Goal: Information Seeking & Learning: Learn about a topic

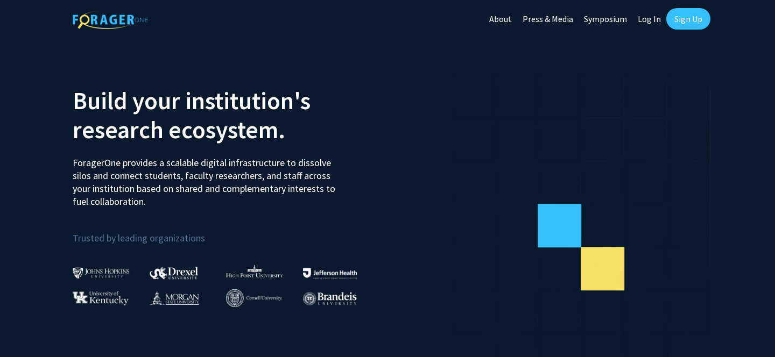
click at [649, 20] on link "Log In" at bounding box center [649, 19] width 34 height 38
select select
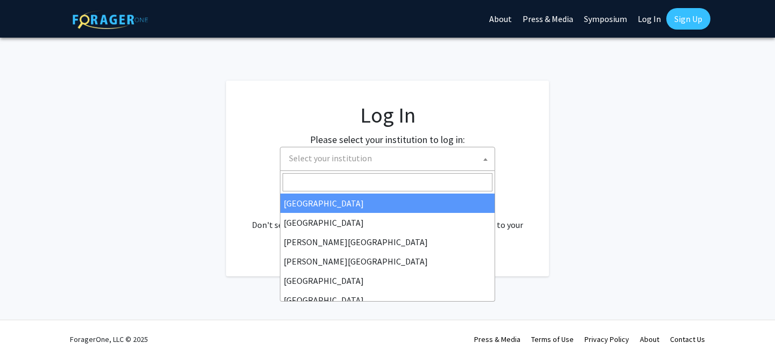
click at [407, 154] on span "Select your institution" at bounding box center [390, 158] width 210 height 22
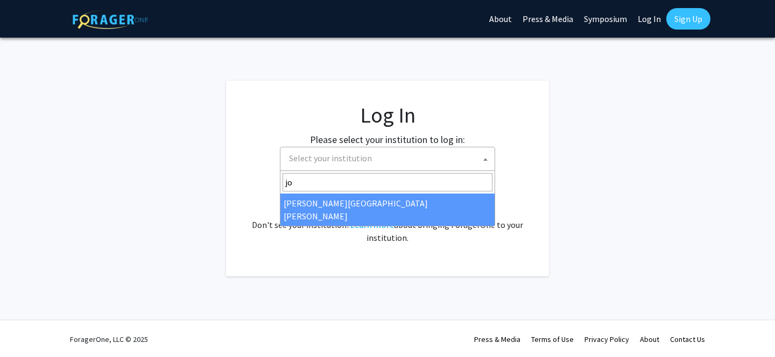
type input "jo"
select select "1"
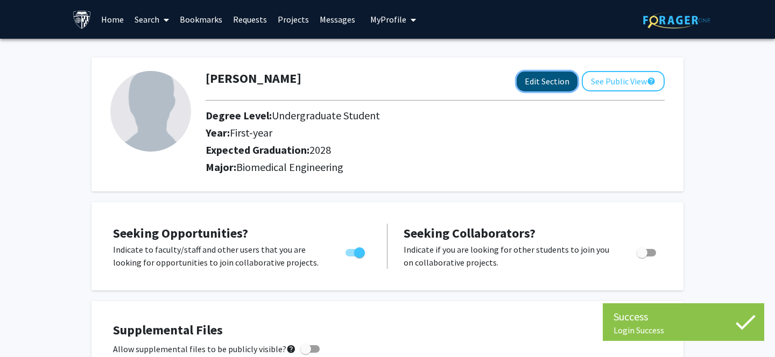
click at [561, 83] on button "Edit Section" at bounding box center [547, 82] width 61 height 20
select select "first-year"
select select "2028"
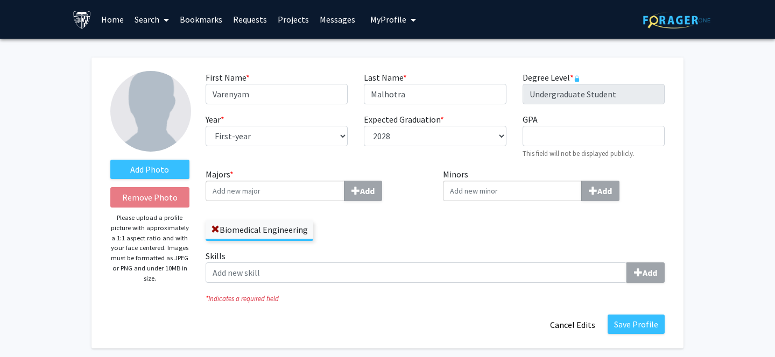
click at [301, 192] on input "Majors * Add" at bounding box center [275, 191] width 139 height 20
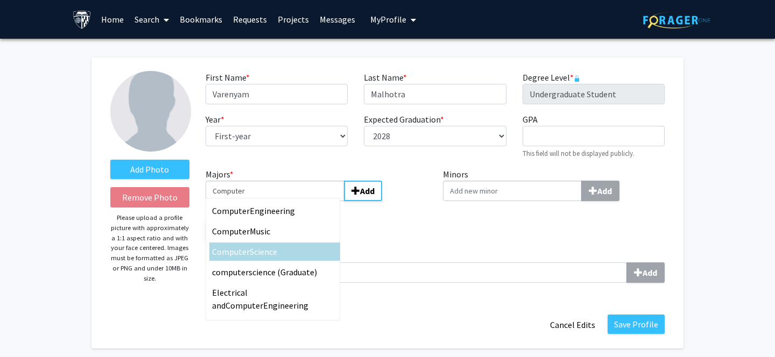
type input "Computer"
click at [294, 255] on div "Computer Science" at bounding box center [274, 251] width 125 height 13
click at [294, 201] on input "Computer" at bounding box center [275, 191] width 139 height 20
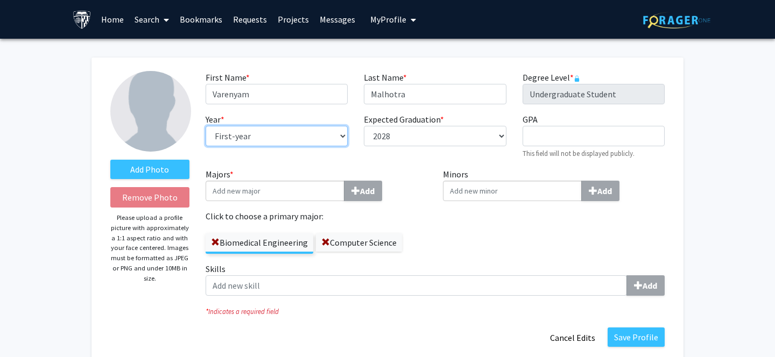
click at [321, 128] on select "--- First-year Sophomore Junior Senior Postbaccalaureate Certificate" at bounding box center [277, 136] width 142 height 20
select select "sophomore"
click at [206, 126] on select "--- First-year Sophomore Junior Senior Postbaccalaureate Certificate" at bounding box center [277, 136] width 142 height 20
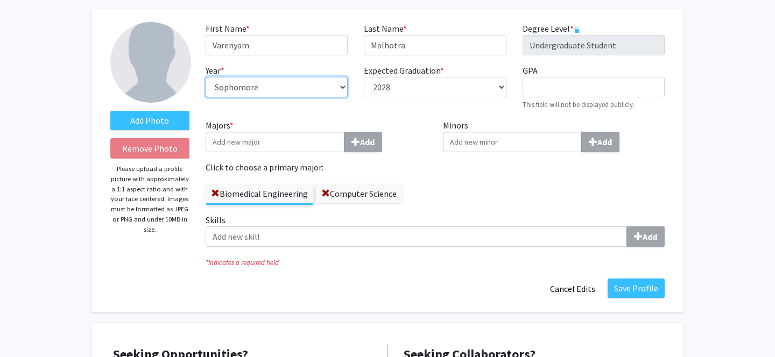
scroll to position [50, 0]
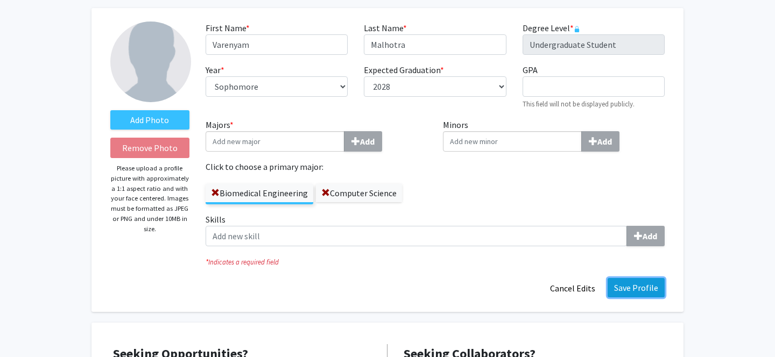
click at [652, 292] on button "Save Profile" at bounding box center [636, 287] width 57 height 19
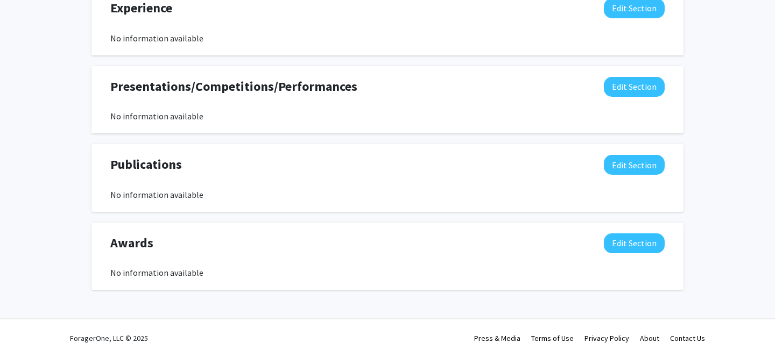
scroll to position [0, 0]
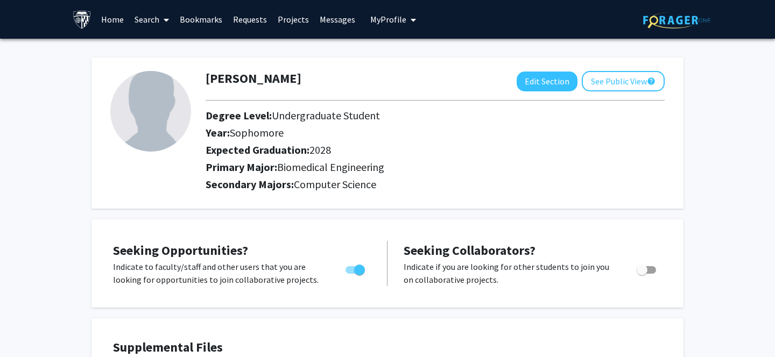
click at [163, 17] on span at bounding box center [164, 20] width 10 height 38
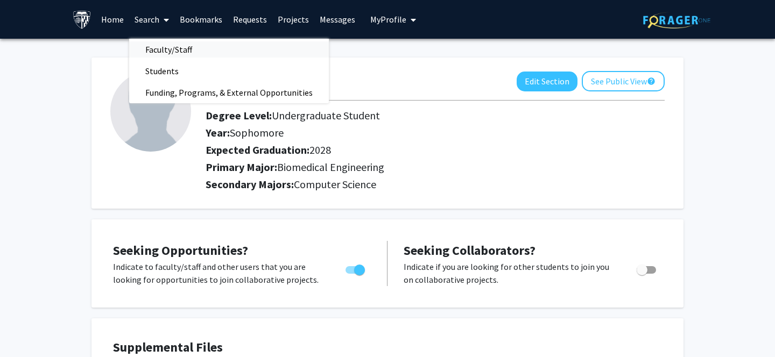
click at [168, 51] on span "Faculty/Staff" at bounding box center [168, 50] width 79 height 22
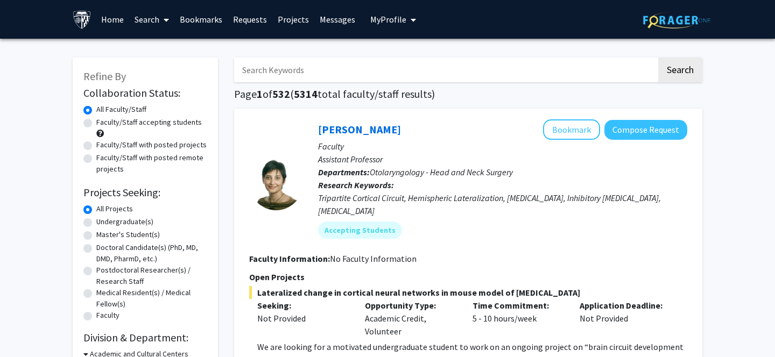
click at [395, 75] on input "Search Keywords" at bounding box center [445, 70] width 423 height 25
type input "machine learning"
click at [686, 65] on button "Search" at bounding box center [680, 70] width 44 height 25
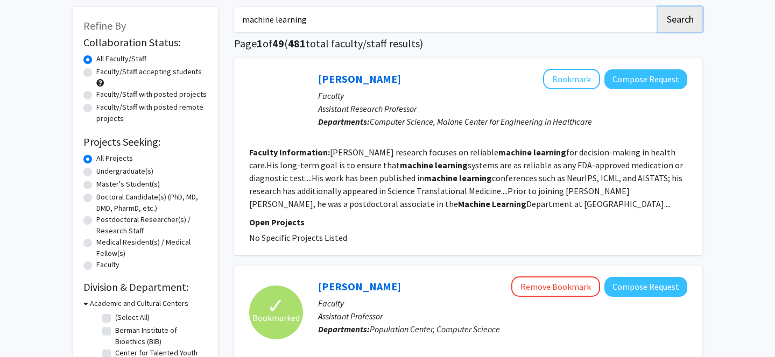
scroll to position [52, 0]
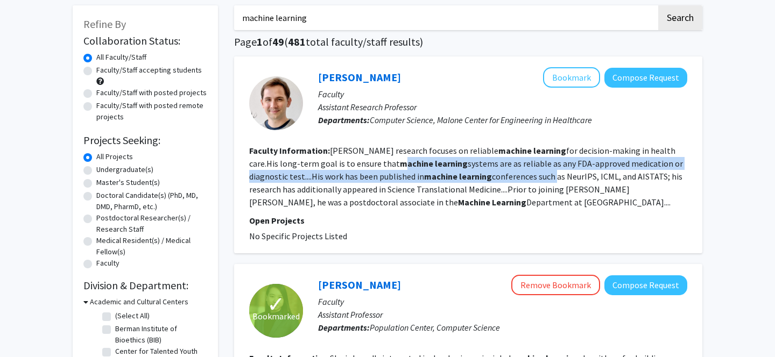
drag, startPoint x: 351, startPoint y: 163, endPoint x: 510, endPoint y: 170, distance: 159.5
click at [512, 170] on section "Faculty Information: Oberst’s research focuses on reliable machine learning for…" at bounding box center [468, 176] width 438 height 65
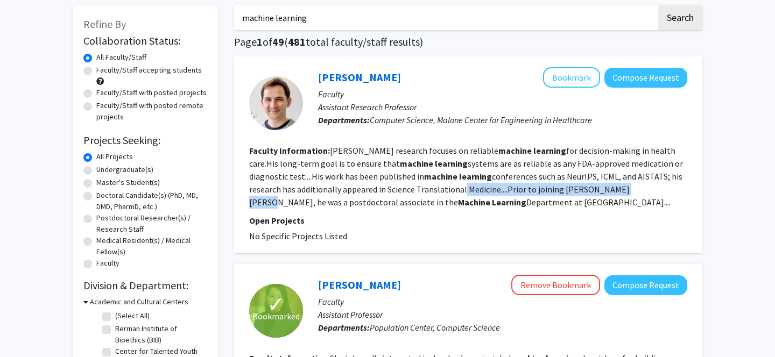
drag, startPoint x: 411, startPoint y: 185, endPoint x: 579, endPoint y: 184, distance: 167.4
click at [582, 184] on fg-read-more "Oberst’s research focuses on reliable machine learning for decision-making in h…" at bounding box center [466, 176] width 434 height 62
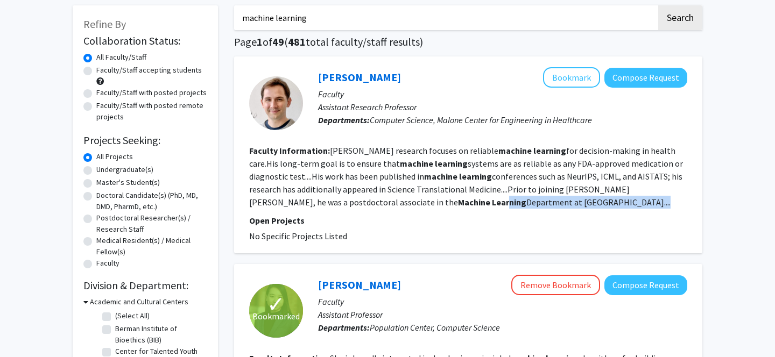
drag, startPoint x: 323, startPoint y: 200, endPoint x: 456, endPoint y: 200, distance: 133.0
click at [467, 200] on fg-read-more "Oberst’s research focuses on reliable machine learning for decision-making in h…" at bounding box center [466, 176] width 434 height 62
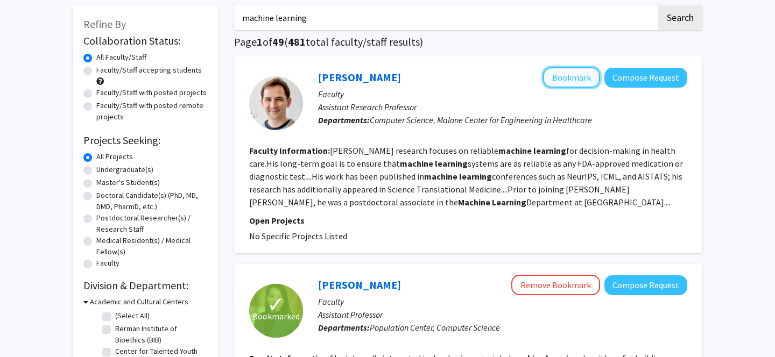
click at [595, 73] on button "Bookmark" at bounding box center [571, 77] width 57 height 20
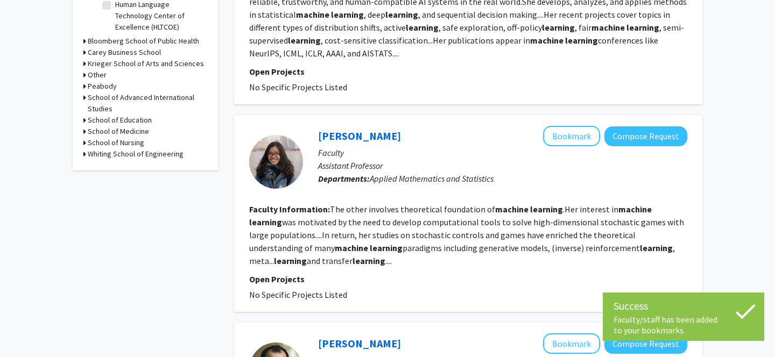
scroll to position [421, 0]
drag, startPoint x: 437, startPoint y: 210, endPoint x: 549, endPoint y: 209, distance: 112.5
click at [549, 209] on fg-read-more "The other involves theoretical foundation of machine learning .Her interest in …" at bounding box center [466, 236] width 435 height 62
drag, startPoint x: 398, startPoint y: 230, endPoint x: 469, endPoint y: 235, distance: 71.2
click at [469, 235] on fg-read-more "The other involves theoretical foundation of machine learning .Her interest in …" at bounding box center [466, 236] width 435 height 62
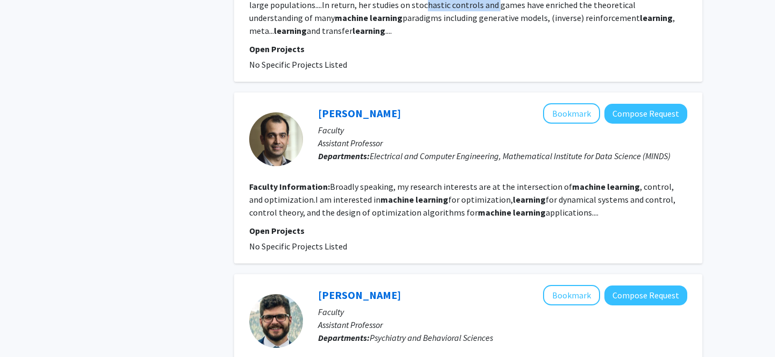
scroll to position [655, 0]
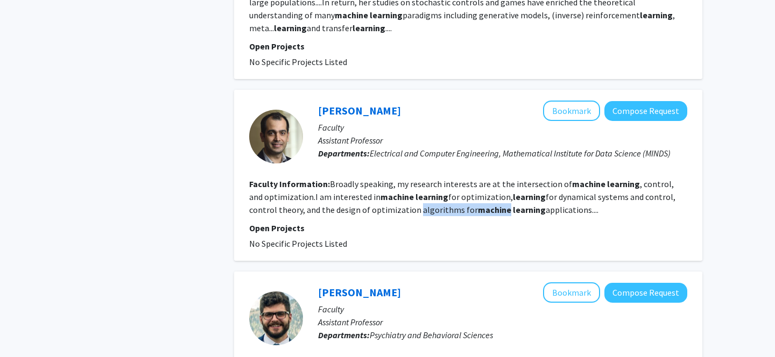
drag, startPoint x: 384, startPoint y: 207, endPoint x: 468, endPoint y: 210, distance: 84.0
click at [470, 210] on fg-read-more "Broadly speaking, my research interests are at the intersection of machine lear…" at bounding box center [462, 197] width 426 height 37
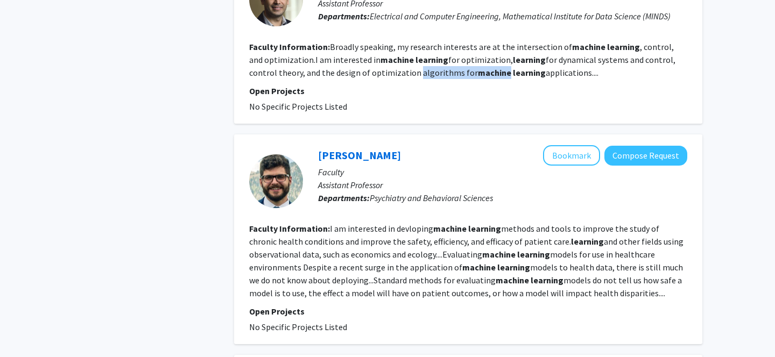
scroll to position [793, 0]
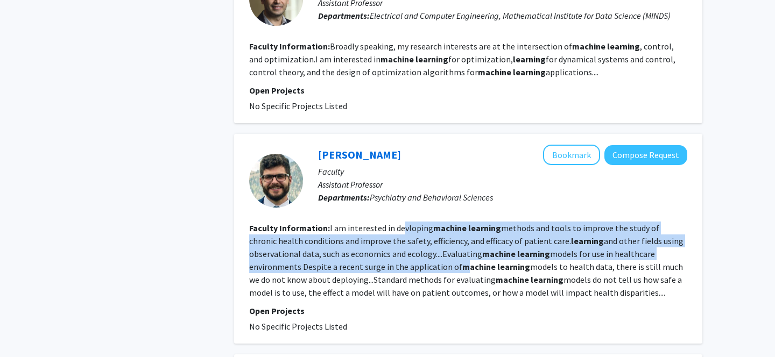
drag, startPoint x: 399, startPoint y: 230, endPoint x: 464, endPoint y: 264, distance: 72.7
click at [464, 264] on fg-read-more "I am interested in devloping machine learning methods and tools to improve the …" at bounding box center [466, 260] width 434 height 75
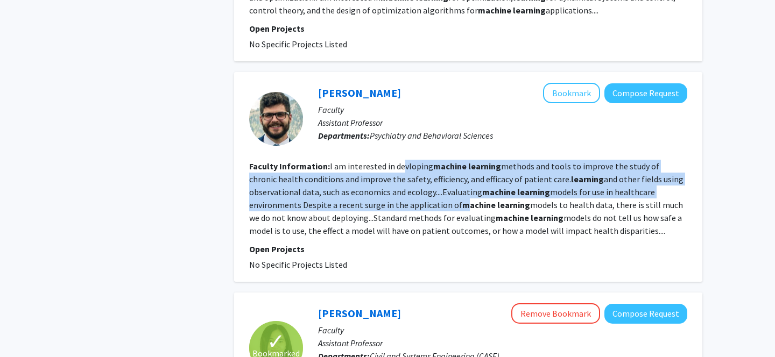
scroll to position [856, 0]
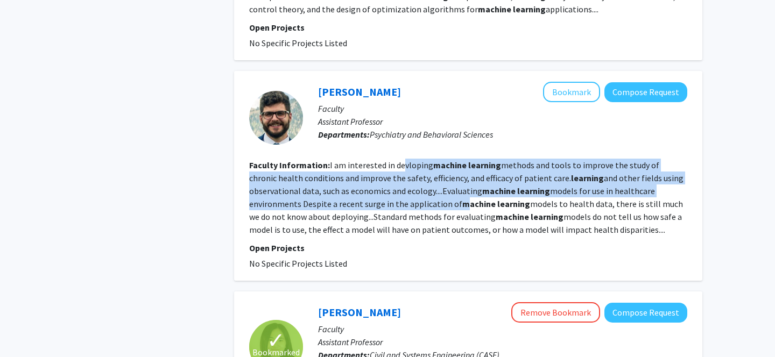
click at [714, 196] on div "Refine By Collaboration Status: Collaboration Status All Faculty/Staff Collabor…" at bounding box center [387, 323] width 775 height 2280
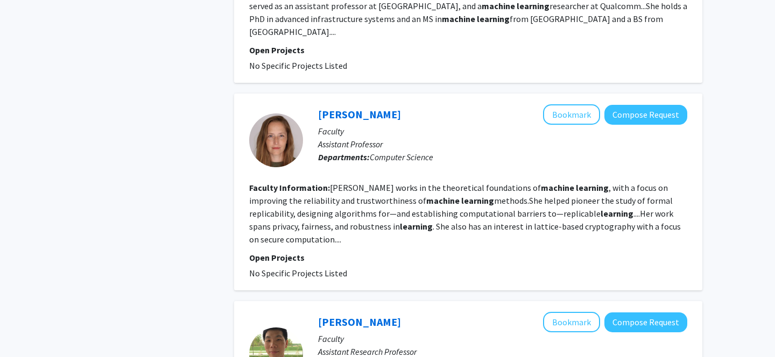
scroll to position [1319, 0]
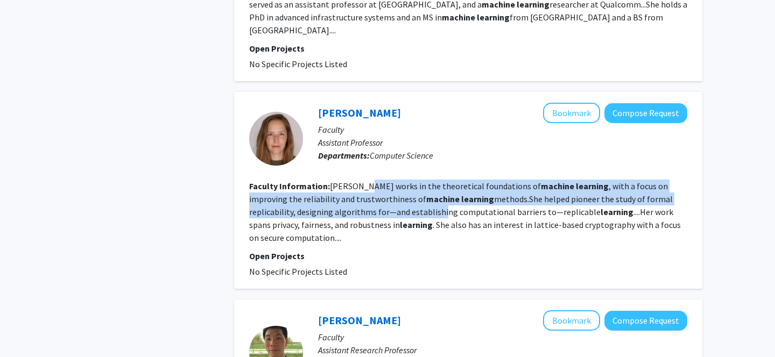
drag, startPoint x: 361, startPoint y: 174, endPoint x: 388, endPoint y: 202, distance: 39.2
click at [389, 202] on fg-read-more "Sorrell works in the theoretical foundations of machine learning , with a focus…" at bounding box center [465, 212] width 432 height 62
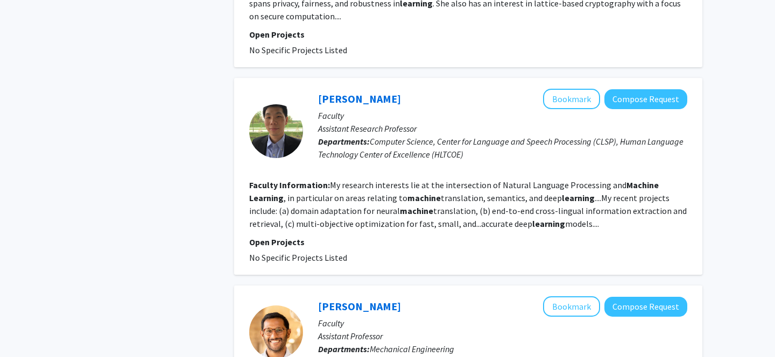
scroll to position [1555, 0]
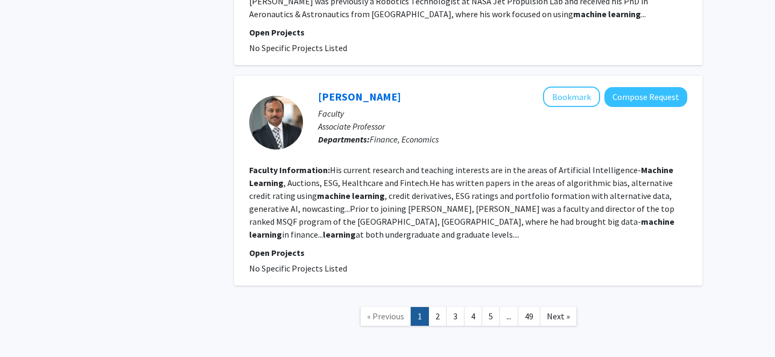
scroll to position [1945, 0]
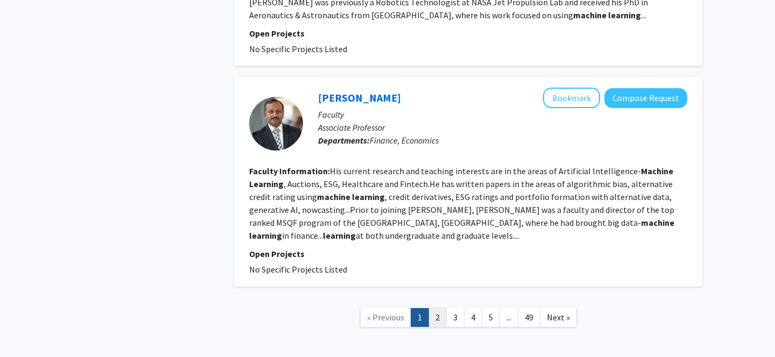
click at [442, 308] on link "2" at bounding box center [437, 317] width 18 height 19
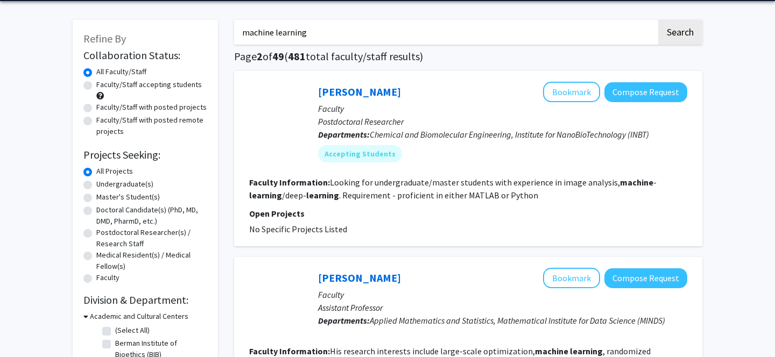
scroll to position [39, 0]
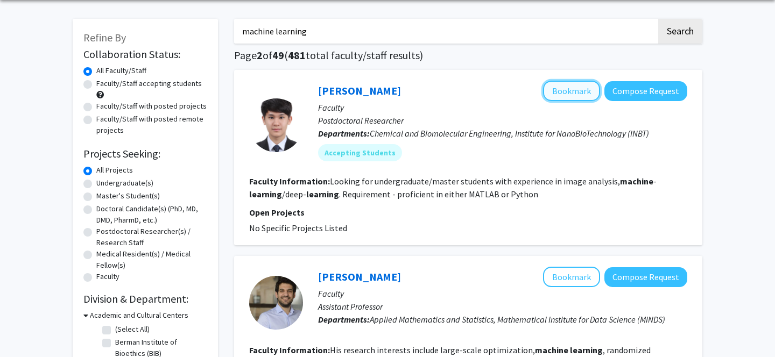
click at [581, 94] on button "Bookmark" at bounding box center [571, 91] width 57 height 20
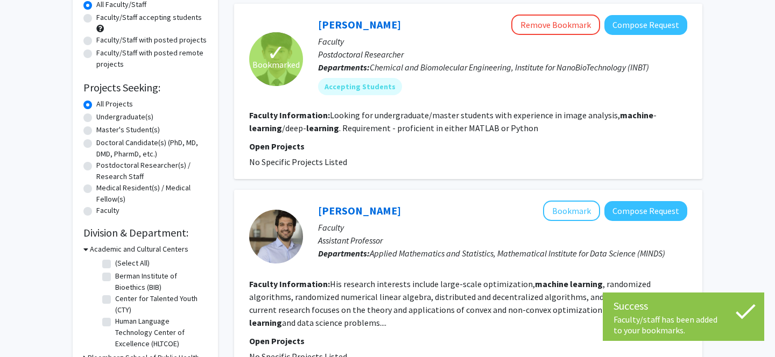
scroll to position [9, 0]
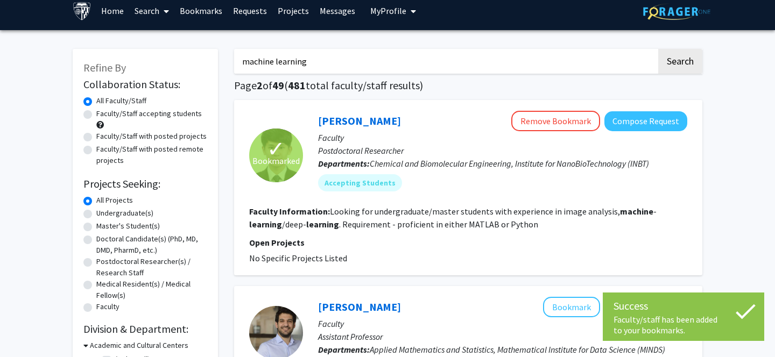
click at [96, 114] on label "Faculty/Staff accepting students" at bounding box center [149, 113] width 106 height 11
click at [96, 114] on input "Faculty/Staff accepting students" at bounding box center [99, 111] width 7 height 7
radio input "true"
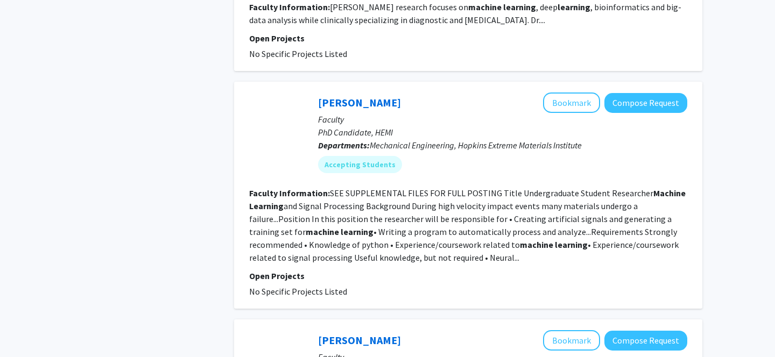
scroll to position [1580, 0]
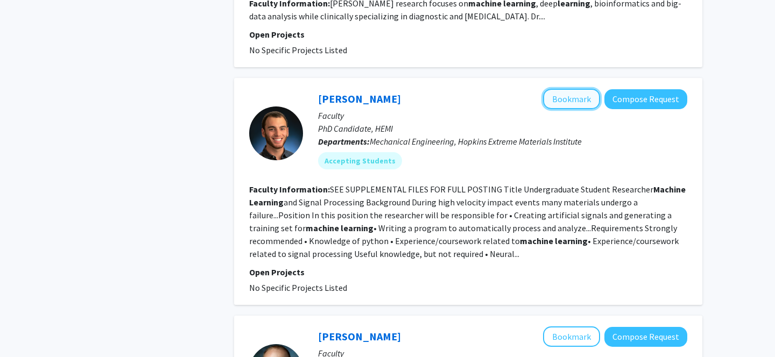
click at [573, 89] on button "Bookmark" at bounding box center [571, 99] width 57 height 20
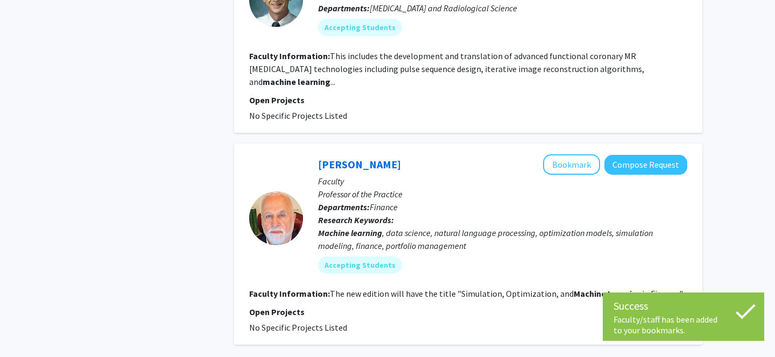
scroll to position [1993, 0]
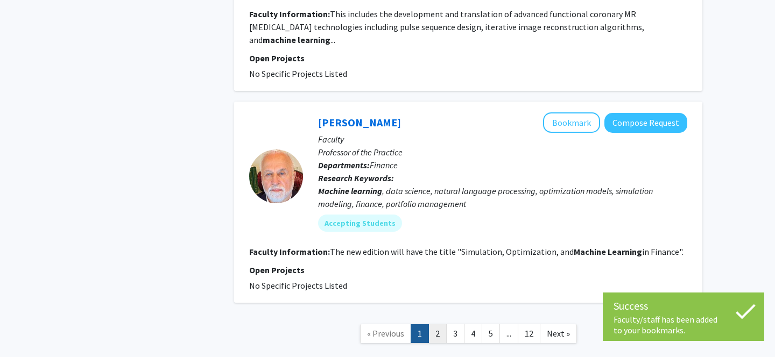
click at [437, 325] on link "2" at bounding box center [437, 334] width 18 height 19
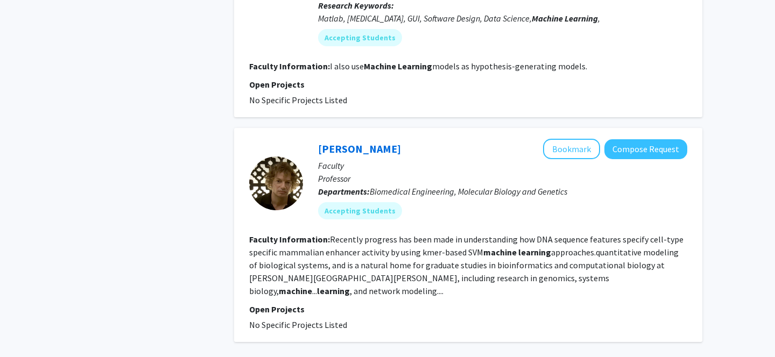
scroll to position [1955, 0]
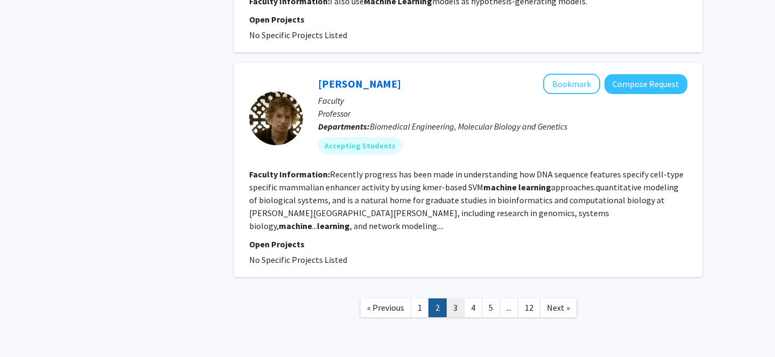
click at [461, 299] on link "3" at bounding box center [455, 308] width 18 height 19
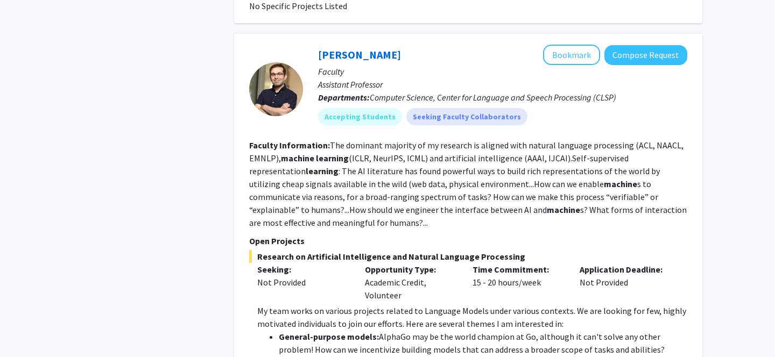
scroll to position [1524, 0]
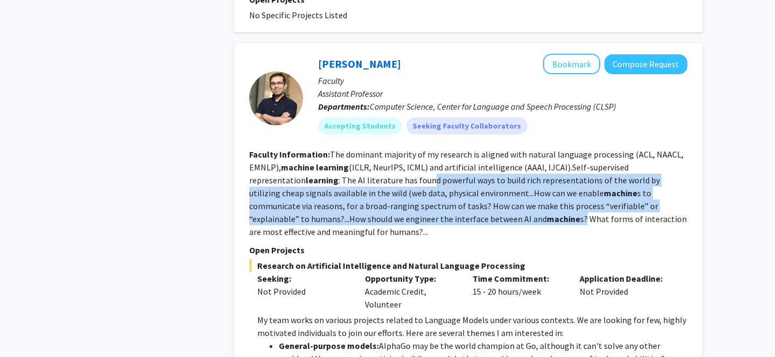
drag, startPoint x: 374, startPoint y: 170, endPoint x: 437, endPoint y: 203, distance: 71.5
click at [437, 203] on fg-read-more "The dominant majority of my research is aligned with natural language processin…" at bounding box center [468, 193] width 438 height 88
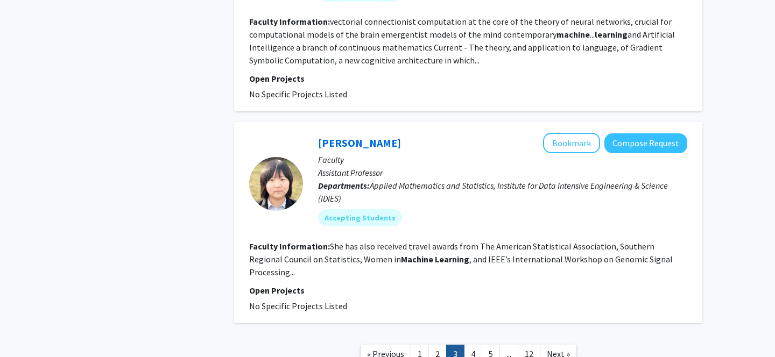
scroll to position [2129, 0]
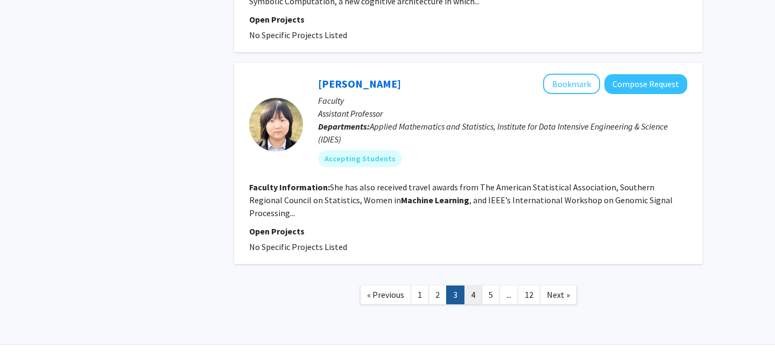
click at [474, 286] on link "4" at bounding box center [473, 295] width 18 height 19
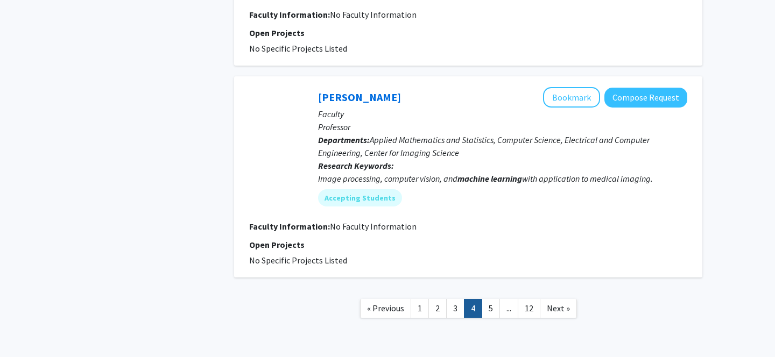
scroll to position [2310, 0]
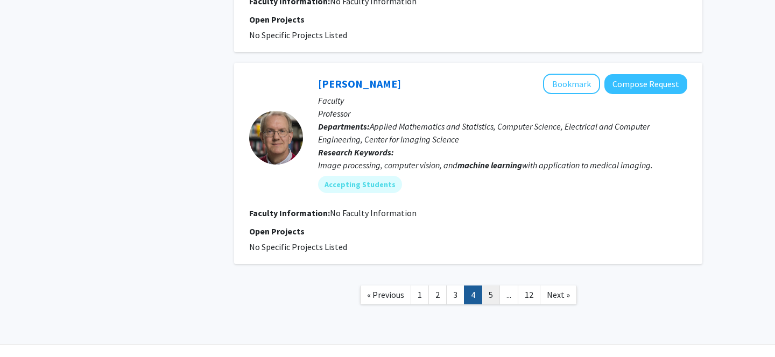
click at [496, 286] on link "5" at bounding box center [491, 295] width 18 height 19
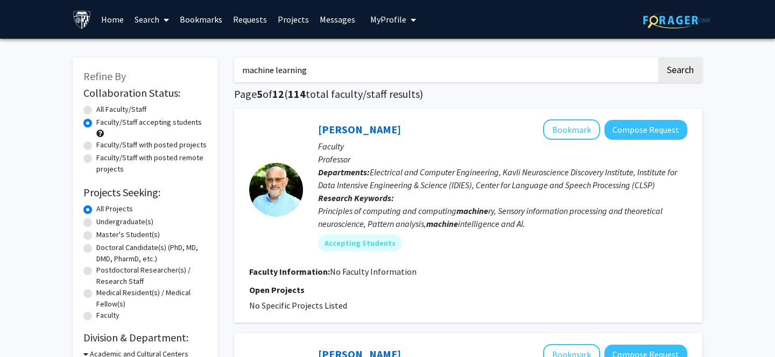
click at [332, 77] on input "machine learning" at bounding box center [445, 70] width 423 height 25
type input "computational"
click at [658, 58] on button "Search" at bounding box center [680, 70] width 44 height 25
radio input "true"
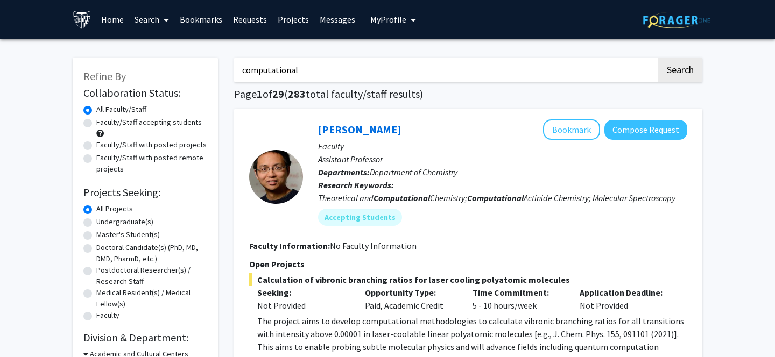
click at [96, 121] on label "Faculty/Staff accepting students" at bounding box center [149, 122] width 106 height 11
click at [96, 121] on input "Faculty/Staff accepting students" at bounding box center [99, 120] width 7 height 7
radio input "true"
click at [96, 227] on label "Undergraduate(s)" at bounding box center [124, 221] width 57 height 11
click at [96, 223] on input "Undergraduate(s)" at bounding box center [99, 219] width 7 height 7
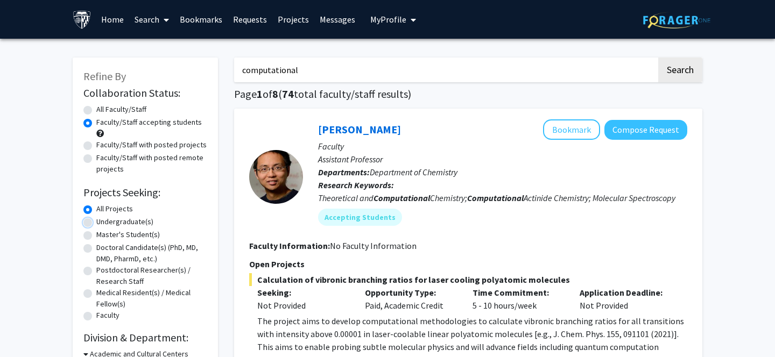
radio input "true"
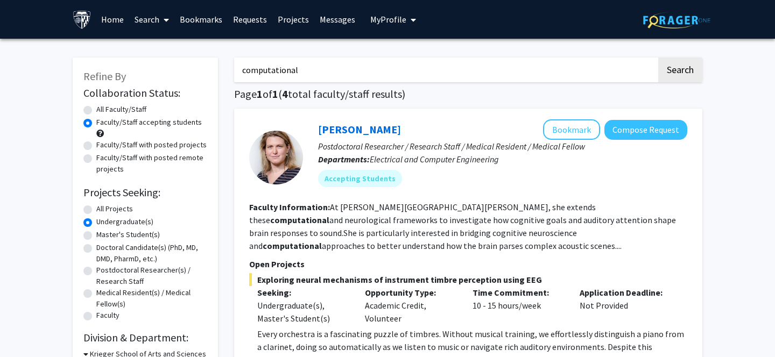
drag, startPoint x: 332, startPoint y: 68, endPoint x: 137, endPoint y: 67, distance: 194.9
type input "generative"
click at [658, 58] on button "Search" at bounding box center [680, 70] width 44 height 25
radio input "true"
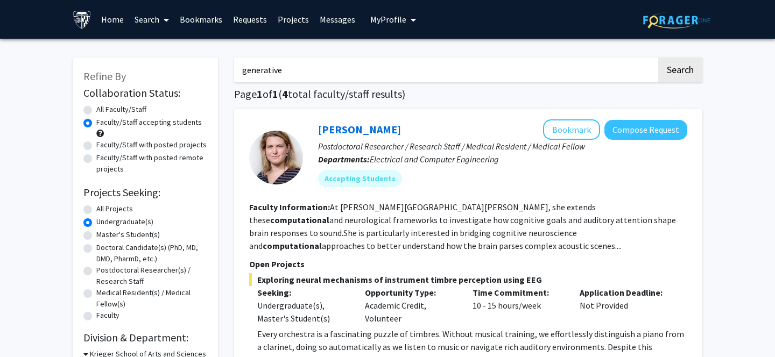
radio input "true"
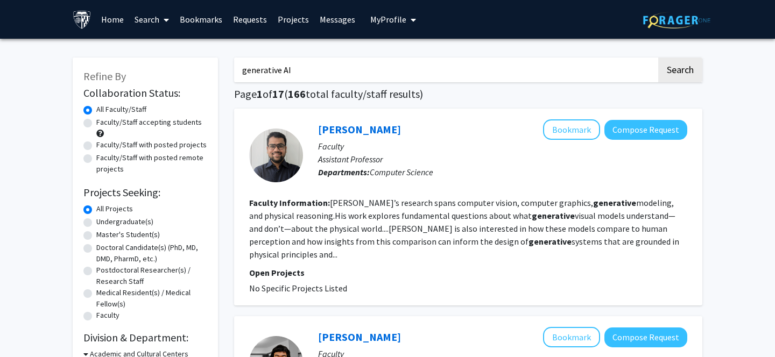
click at [658, 58] on button "Search" at bounding box center [680, 70] width 44 height 25
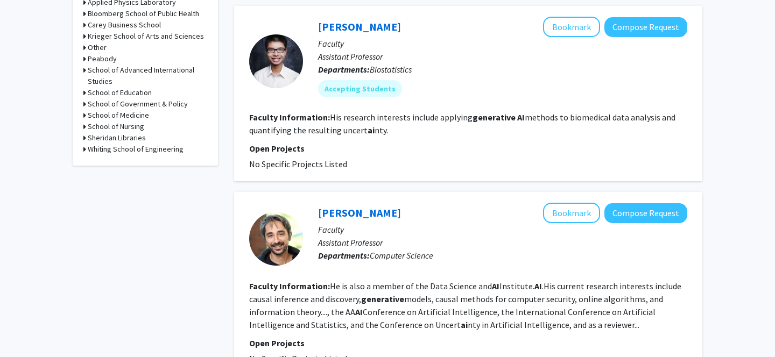
scroll to position [472, 0]
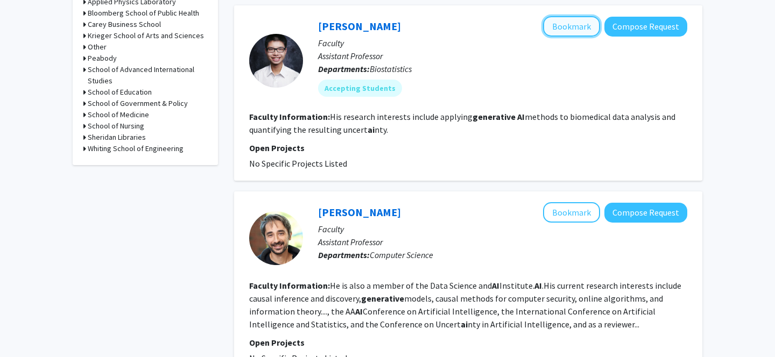
click at [561, 26] on button "Bookmark" at bounding box center [571, 26] width 57 height 20
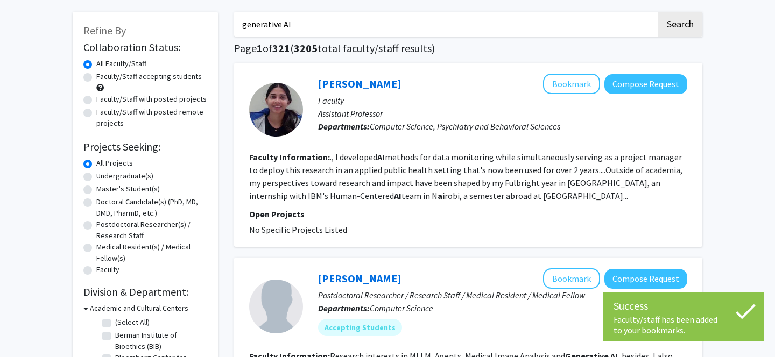
scroll to position [44, 0]
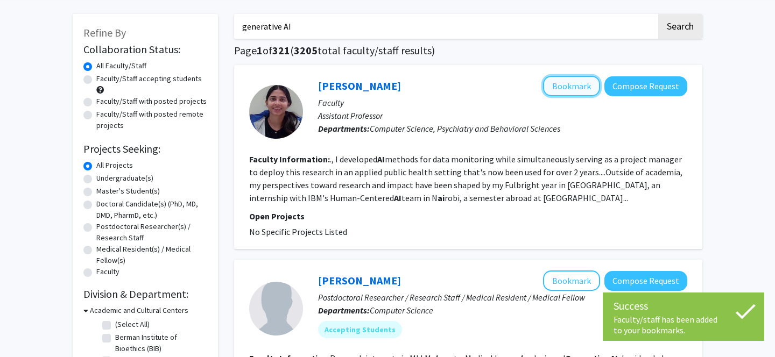
click at [582, 89] on button "Bookmark" at bounding box center [571, 86] width 57 height 20
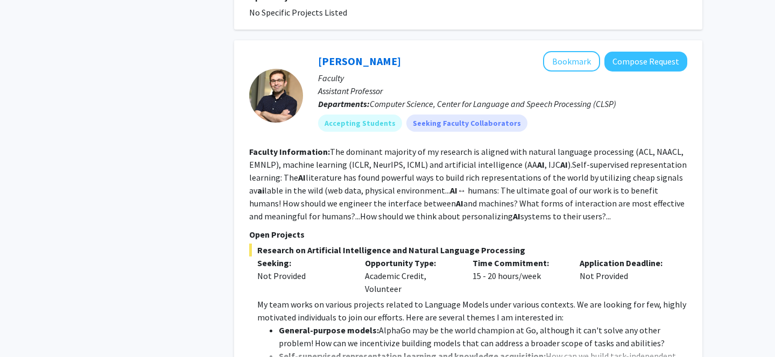
scroll to position [2040, 0]
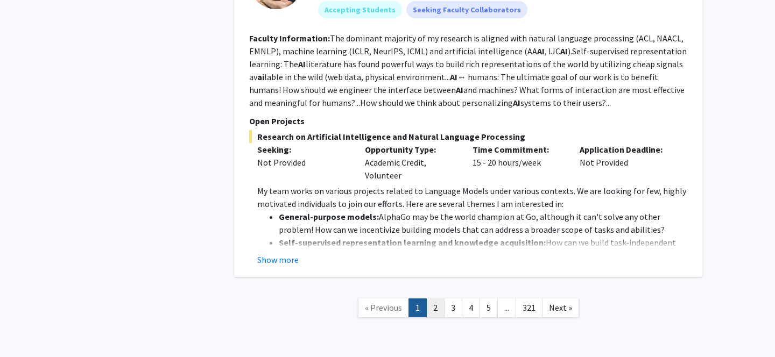
click at [437, 299] on link "2" at bounding box center [435, 308] width 18 height 19
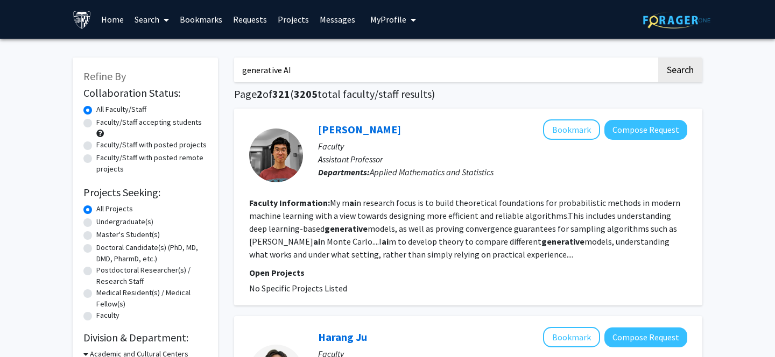
drag, startPoint x: 312, startPoint y: 73, endPoint x: 205, endPoint y: 65, distance: 107.5
click at [658, 58] on button "Search" at bounding box center [680, 70] width 44 height 25
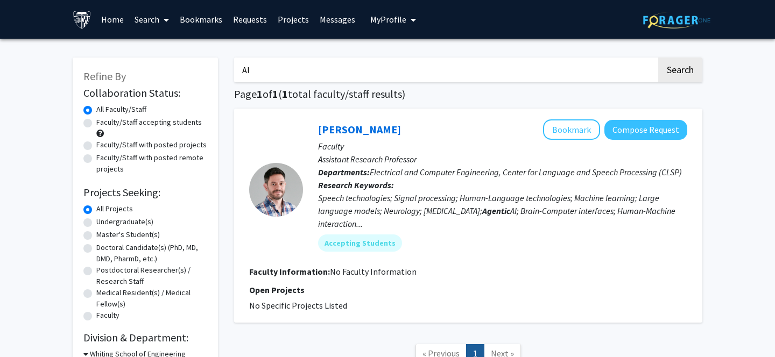
click at [658, 58] on button "Search" at bounding box center [680, 70] width 44 height 25
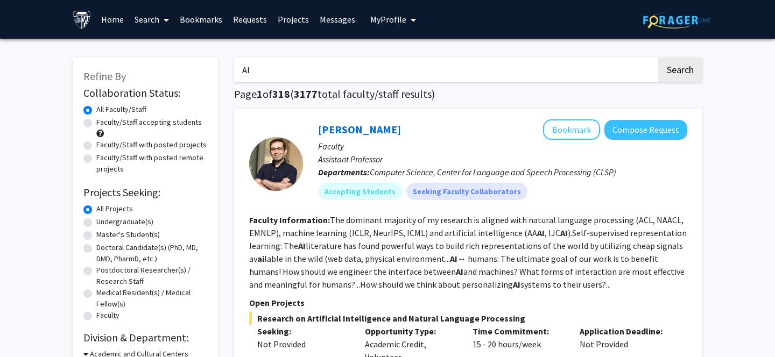
type input "b"
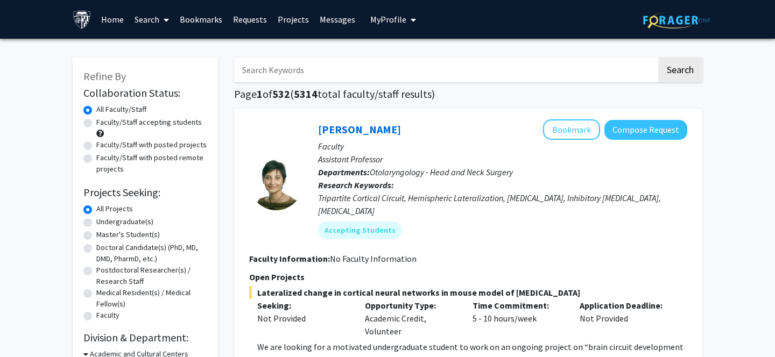
click at [389, 67] on input "Search Keywords" at bounding box center [445, 70] width 423 height 25
type input "NLP"
click at [658, 58] on button "Search" at bounding box center [680, 70] width 44 height 25
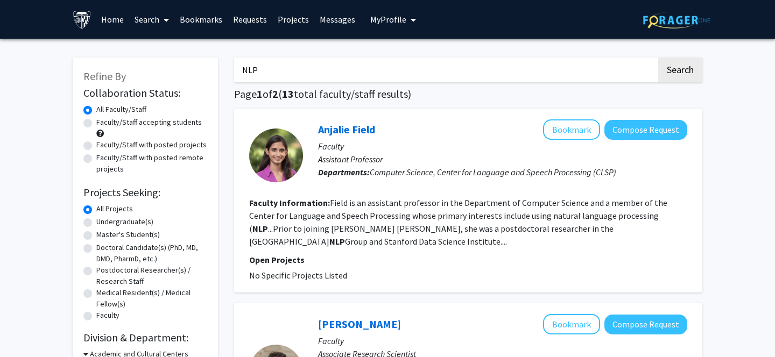
click at [96, 124] on label "Faculty/Staff accepting students" at bounding box center [149, 122] width 106 height 11
click at [96, 124] on input "Faculty/Staff accepting students" at bounding box center [99, 120] width 7 height 7
radio input "true"
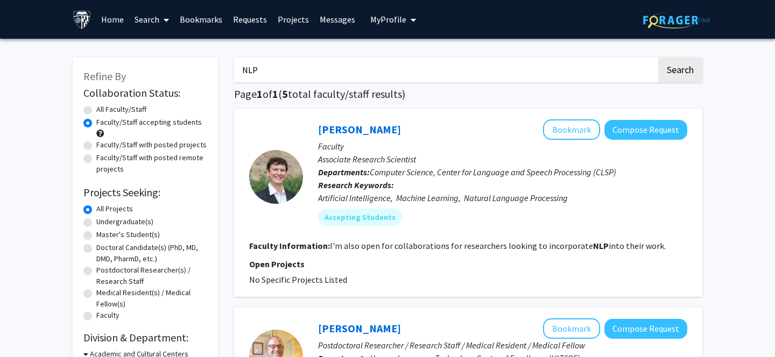
click at [96, 223] on label "Undergraduate(s)" at bounding box center [124, 221] width 57 height 11
click at [96, 223] on input "Undergraduate(s)" at bounding box center [99, 219] width 7 height 7
radio input "true"
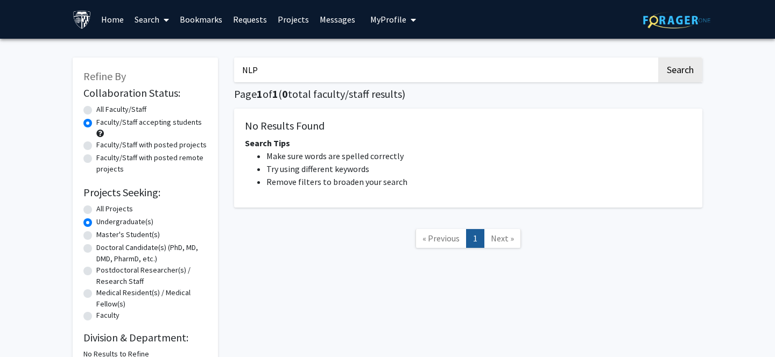
click at [291, 72] on input "NLP" at bounding box center [445, 70] width 423 height 25
type input "GenAI"
click at [658, 58] on button "Search" at bounding box center [680, 70] width 44 height 25
radio input "true"
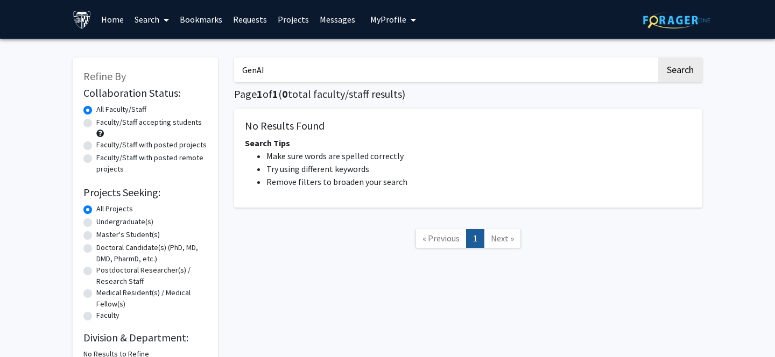
click at [322, 75] on input "GenAI" at bounding box center [445, 70] width 423 height 25
type input "Agentic"
click at [658, 58] on button "Search" at bounding box center [680, 70] width 44 height 25
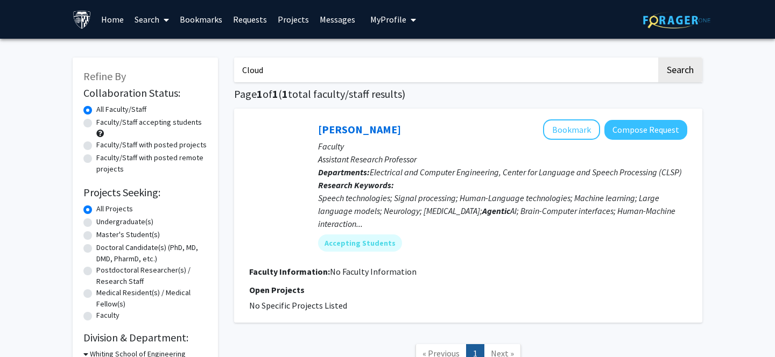
type input "Cloud"
click at [658, 58] on button "Search" at bounding box center [680, 70] width 44 height 25
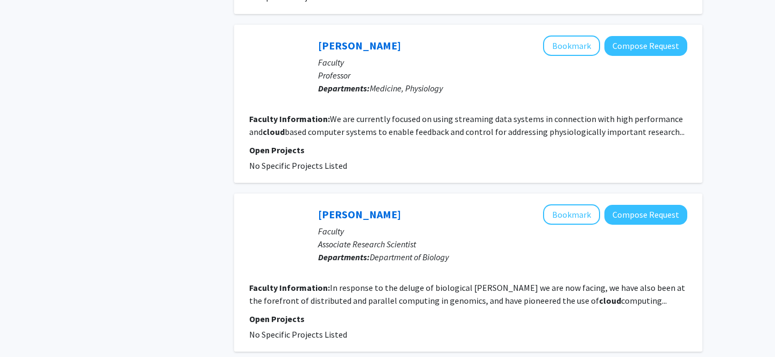
scroll to position [1755, 0]
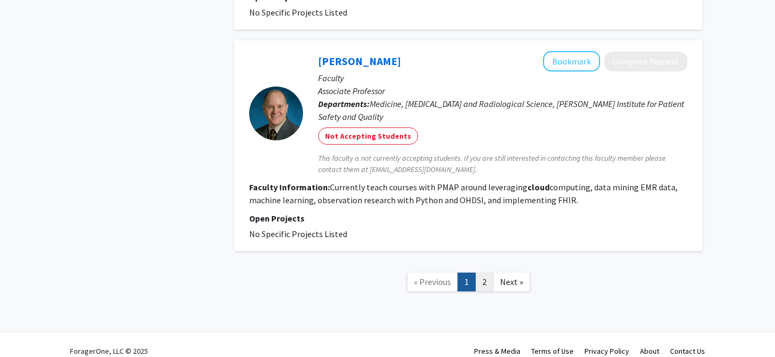
click at [483, 273] on link "2" at bounding box center [484, 282] width 18 height 19
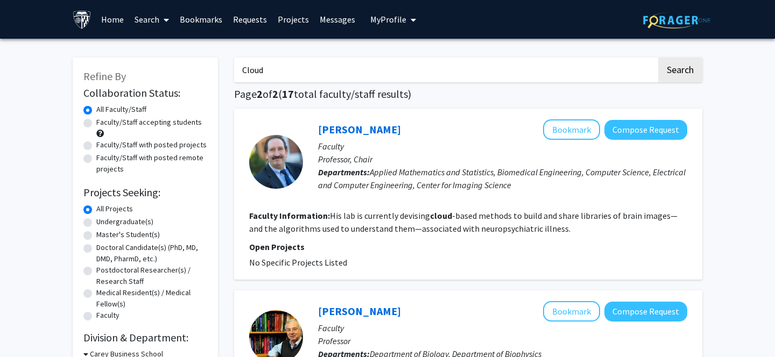
click at [91, 106] on div "All Faculty/Staff" at bounding box center [145, 110] width 124 height 13
click at [115, 17] on link "Home" at bounding box center [112, 20] width 33 height 38
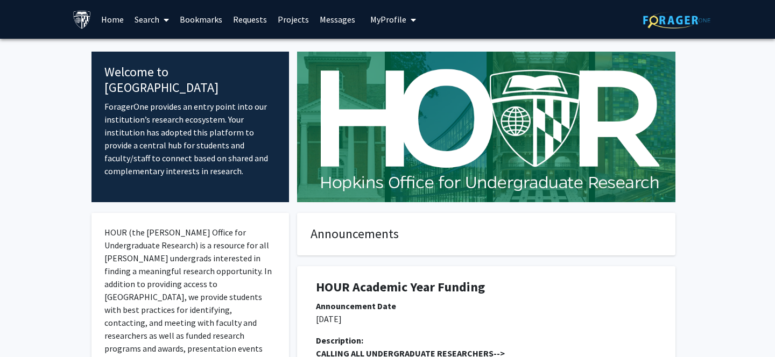
click at [147, 27] on link "Search" at bounding box center [151, 20] width 45 height 38
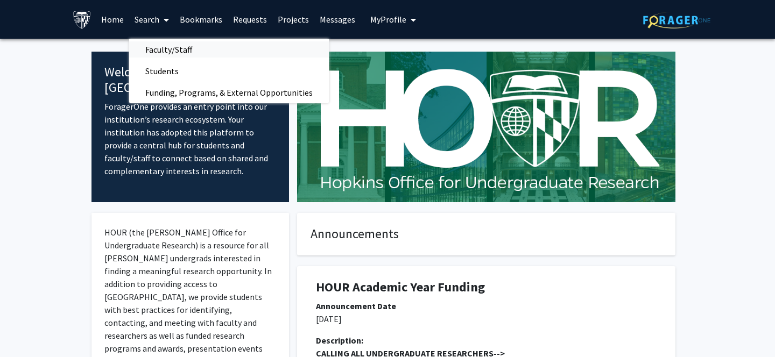
click at [169, 50] on span "Faculty/Staff" at bounding box center [168, 50] width 79 height 22
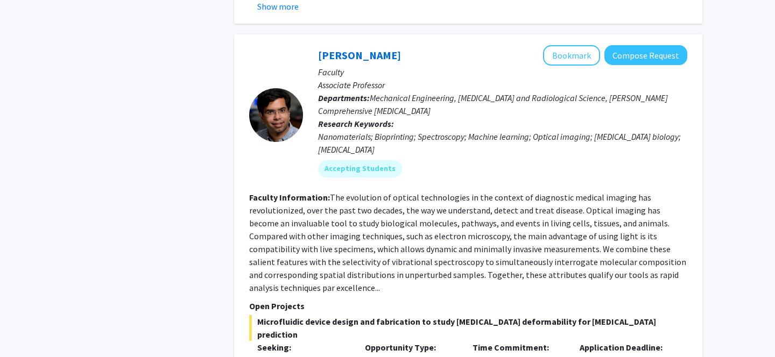
scroll to position [5230, 0]
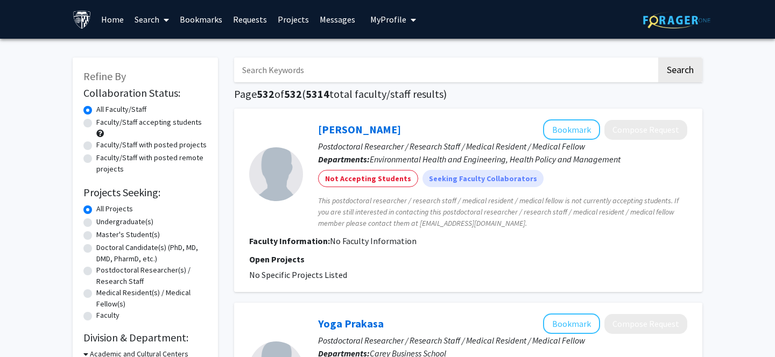
click at [88, 128] on div "Faculty/Staff accepting students" at bounding box center [145, 128] width 124 height 23
click at [96, 122] on label "Faculty/Staff accepting students" at bounding box center [149, 122] width 106 height 11
click at [96, 122] on input "Faculty/Staff accepting students" at bounding box center [99, 120] width 7 height 7
radio input "true"
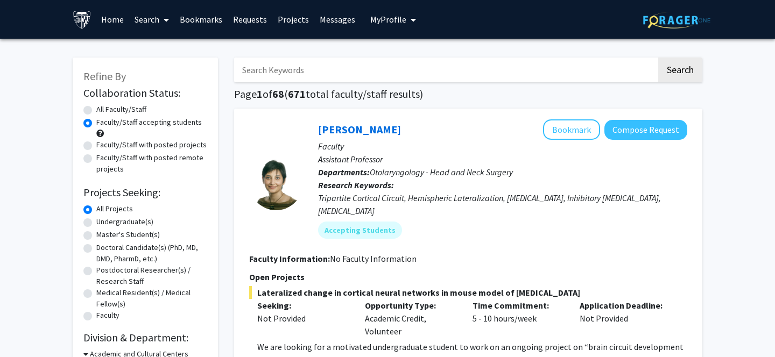
click at [88, 228] on div "Undergraduate(s)" at bounding box center [145, 222] width 124 height 13
click at [96, 223] on label "Undergraduate(s)" at bounding box center [124, 221] width 57 height 11
click at [96, 223] on input "Undergraduate(s)" at bounding box center [99, 219] width 7 height 7
radio input "true"
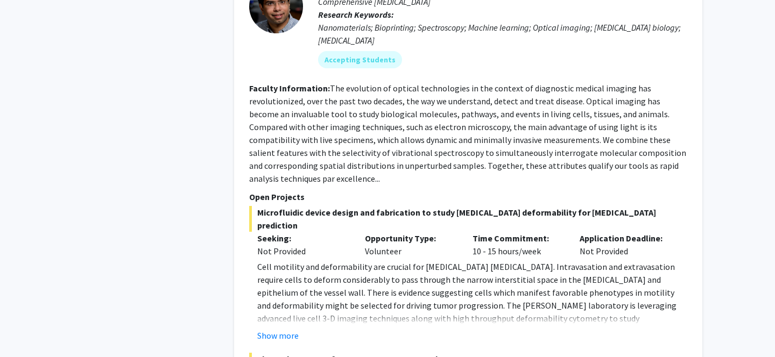
scroll to position [4645, 0]
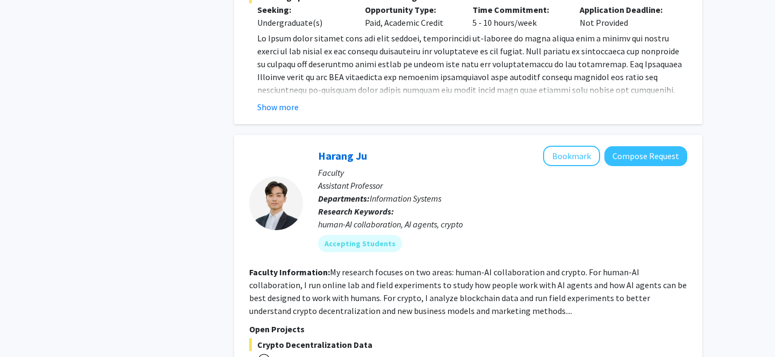
scroll to position [2580, 0]
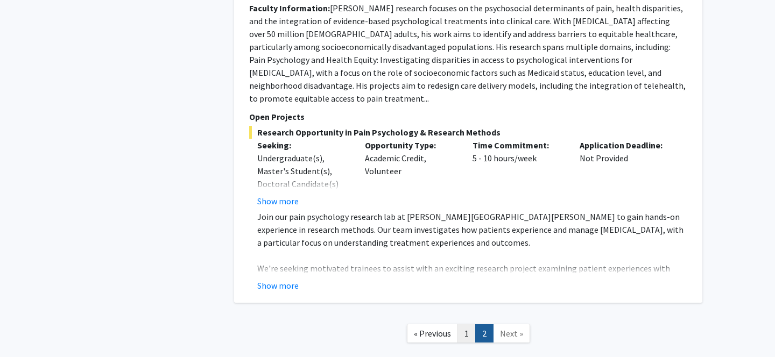
click at [470, 325] on link "1" at bounding box center [467, 334] width 18 height 19
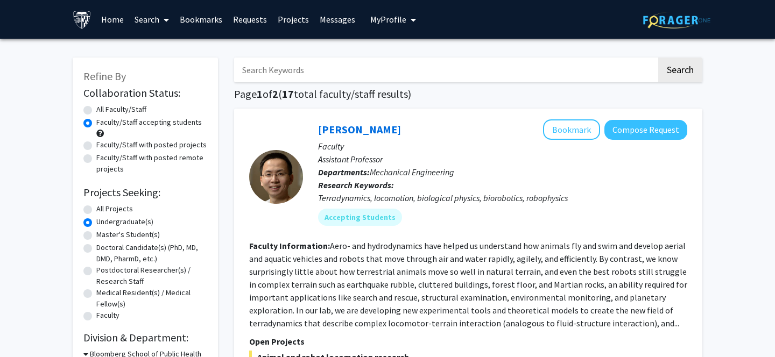
click at [207, 20] on link "Bookmarks" at bounding box center [200, 20] width 53 height 38
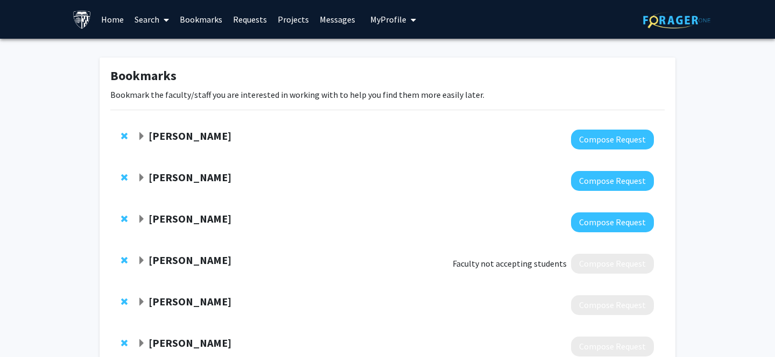
click at [145, 26] on link "Search" at bounding box center [151, 20] width 45 height 38
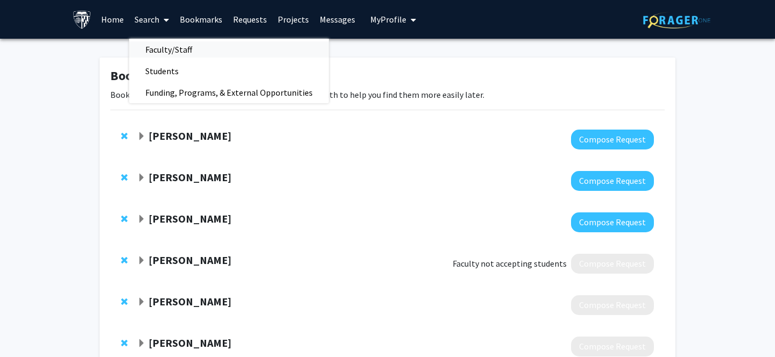
click at [163, 46] on span "Faculty/Staff" at bounding box center [168, 50] width 79 height 22
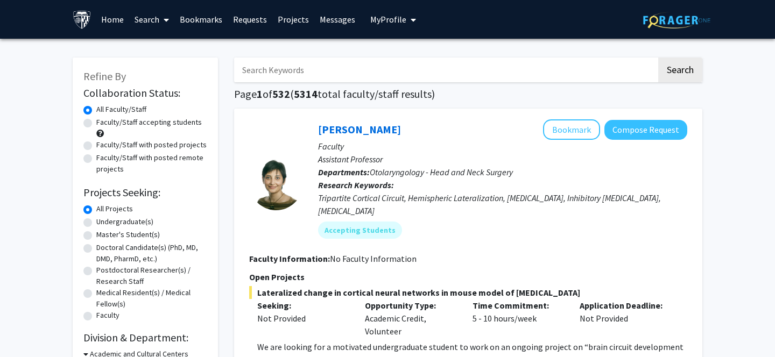
click at [368, 73] on input "Search Keywords" at bounding box center [445, 70] width 423 height 25
click at [658, 58] on button "Search" at bounding box center [680, 70] width 44 height 25
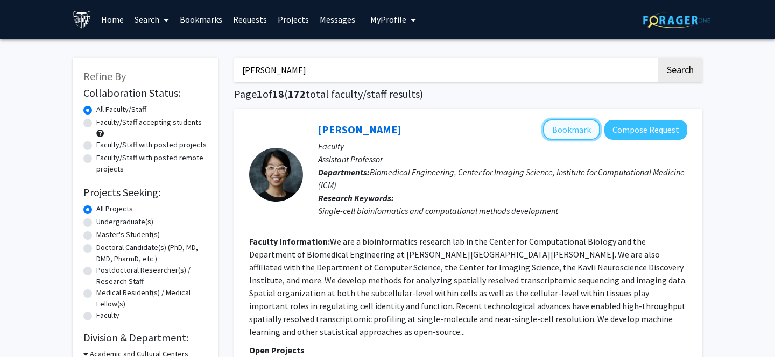
click at [578, 131] on button "Bookmark" at bounding box center [571, 129] width 57 height 20
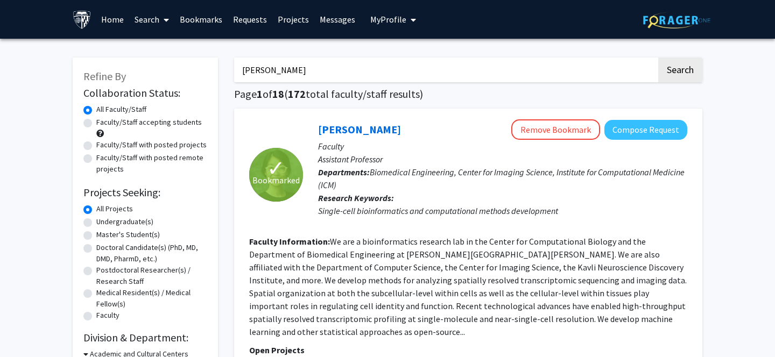
click at [378, 67] on input "jean fan" at bounding box center [445, 70] width 423 height 25
type input "computational medicine"
click at [658, 58] on button "Search" at bounding box center [680, 70] width 44 height 25
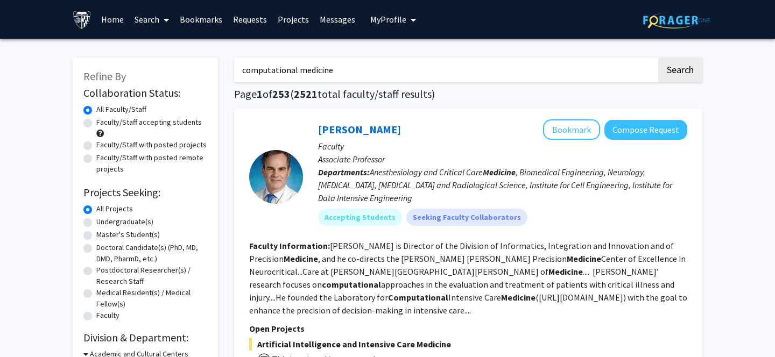
click at [199, 17] on link "Bookmarks" at bounding box center [200, 20] width 53 height 38
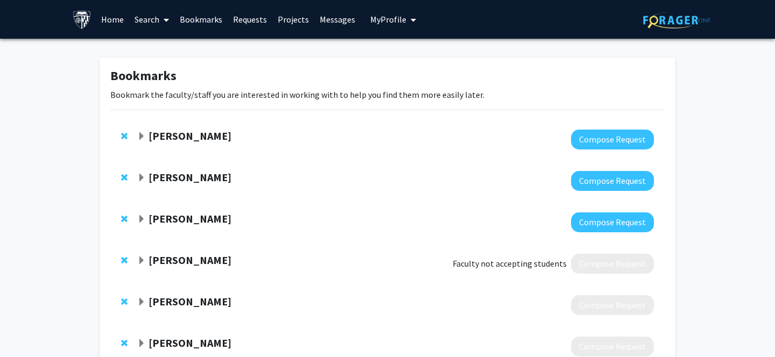
click at [151, 22] on link "Search" at bounding box center [151, 20] width 45 height 38
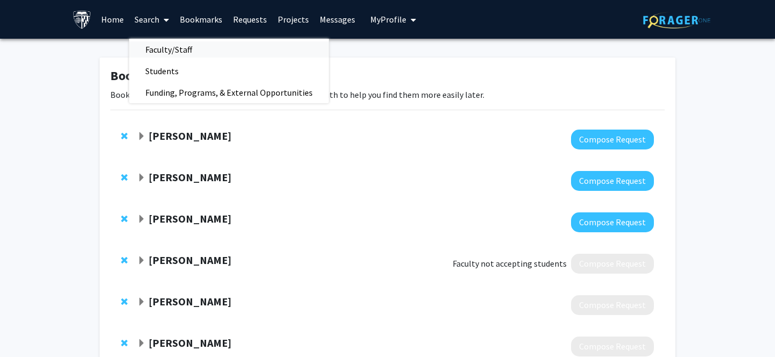
click at [184, 50] on span "Faculty/Staff" at bounding box center [168, 50] width 79 height 22
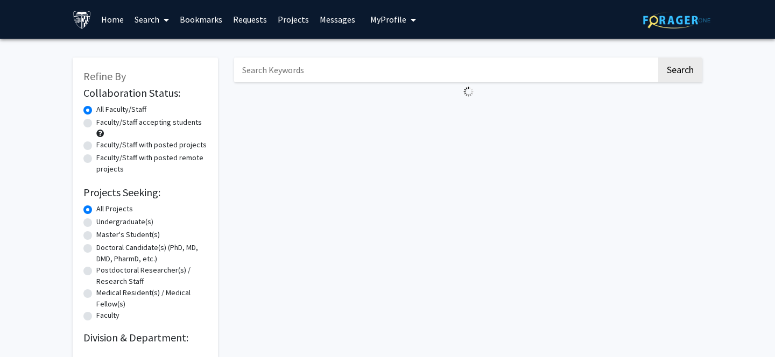
click at [289, 77] on input "Search Keywords" at bounding box center [445, 70] width 423 height 25
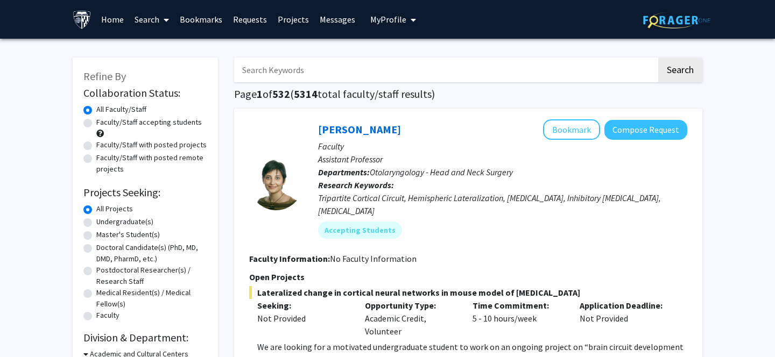
type input "a"
click at [658, 58] on button "Search" at bounding box center [680, 70] width 44 height 25
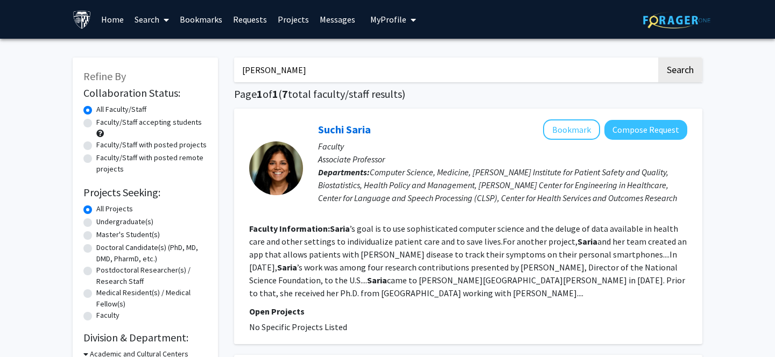
click at [658, 58] on button "Search" at bounding box center [680, 70] width 44 height 25
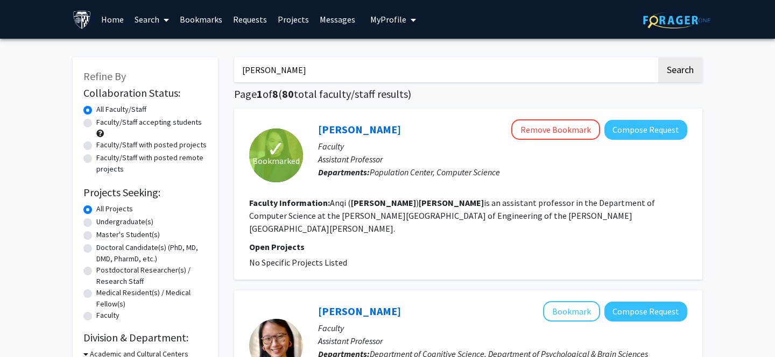
type input "durr"
click at [658, 58] on button "Search" at bounding box center [680, 70] width 44 height 25
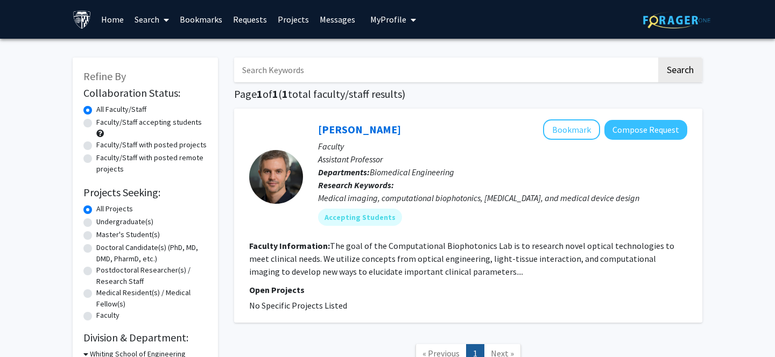
type input "a"
type input "venkataraman"
click at [658, 58] on button "Search" at bounding box center [680, 70] width 44 height 25
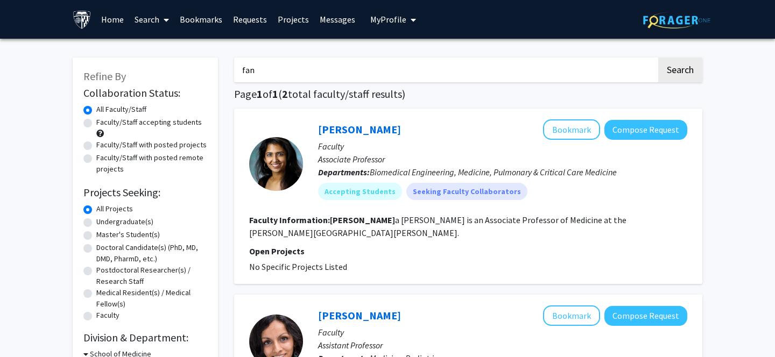
click at [658, 58] on button "Search" at bounding box center [680, 70] width 44 height 25
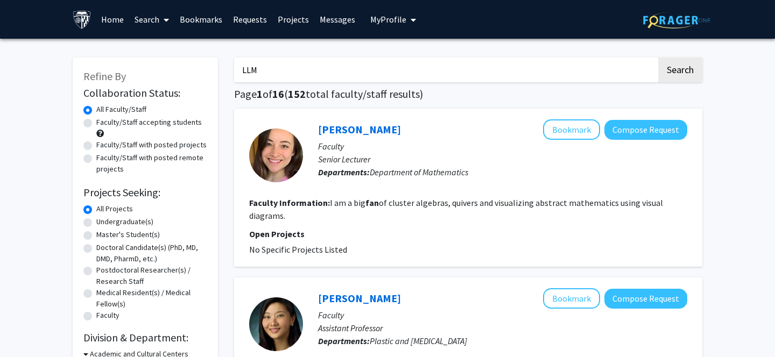
click at [658, 58] on button "Search" at bounding box center [680, 70] width 44 height 25
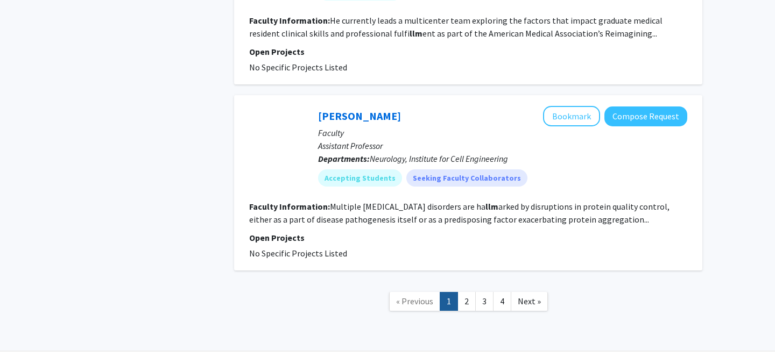
scroll to position [1686, 0]
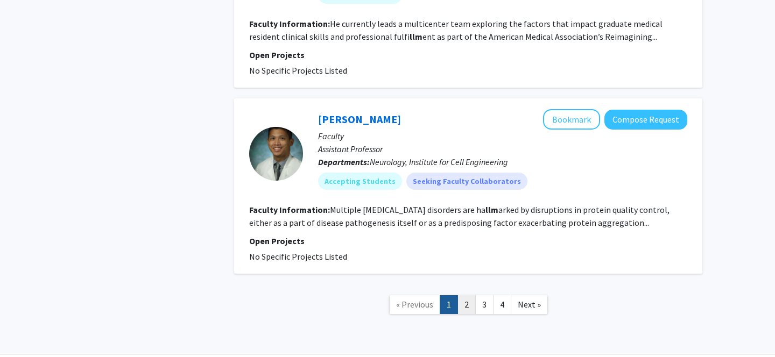
click at [465, 296] on link "2" at bounding box center [467, 305] width 18 height 19
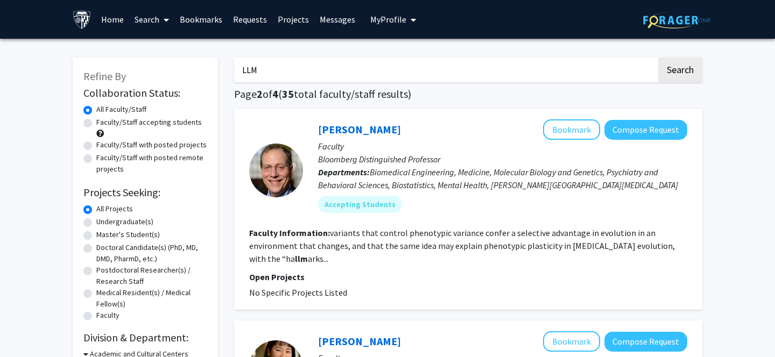
click at [279, 76] on input "LLM" at bounding box center [445, 70] width 423 height 25
click at [658, 58] on button "Search" at bounding box center [680, 70] width 44 height 25
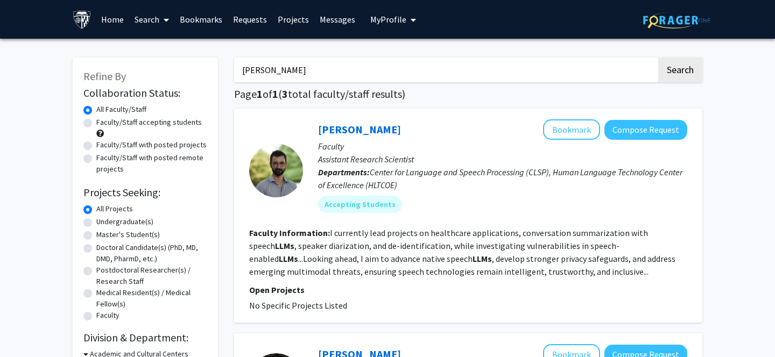
click at [658, 58] on button "Search" at bounding box center [680, 70] width 44 height 25
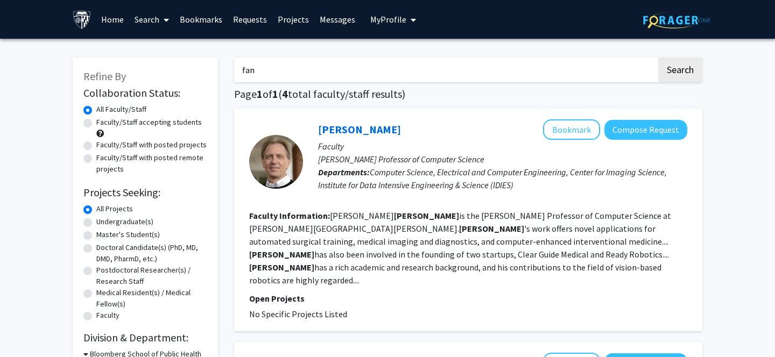
type input "fan"
click at [658, 58] on button "Search" at bounding box center [680, 70] width 44 height 25
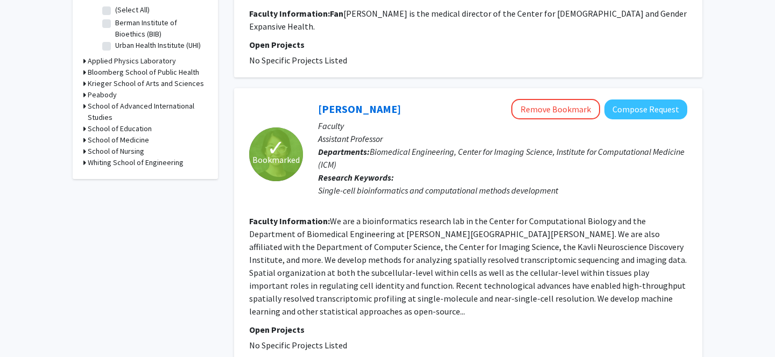
scroll to position [360, 0]
